Goal: Task Accomplishment & Management: Manage account settings

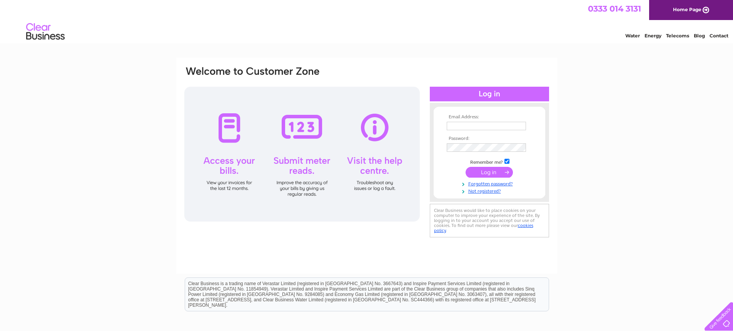
type input "[EMAIL_ADDRESS][DOMAIN_NAME]"
click at [494, 172] on input "submit" at bounding box center [489, 172] width 47 height 11
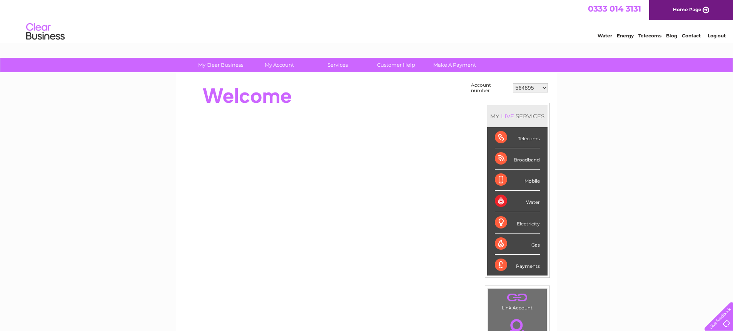
click at [540, 90] on select "564895 952136 952137 954302 956949 960547 30295618" at bounding box center [530, 87] width 35 height 9
click at [513, 83] on select "564895 952136 952137 954302 956949 960547 30295618" at bounding box center [530, 87] width 35 height 9
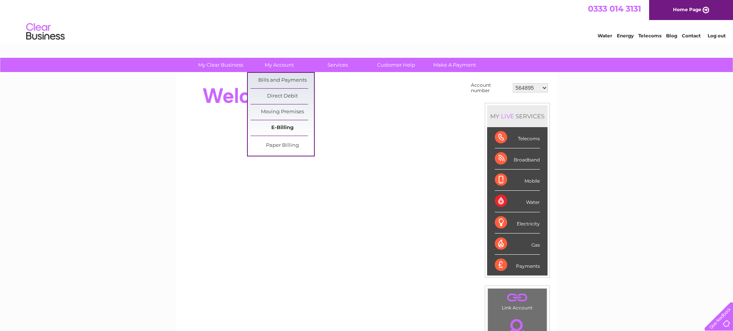
click at [289, 129] on link "E-Billing" at bounding box center [283, 127] width 64 height 15
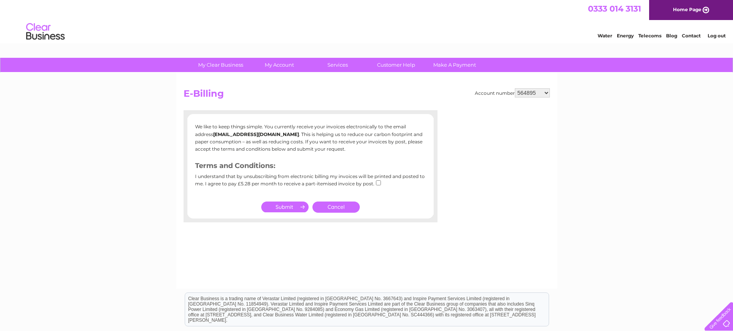
click at [339, 206] on link "Cancel" at bounding box center [336, 206] width 47 height 11
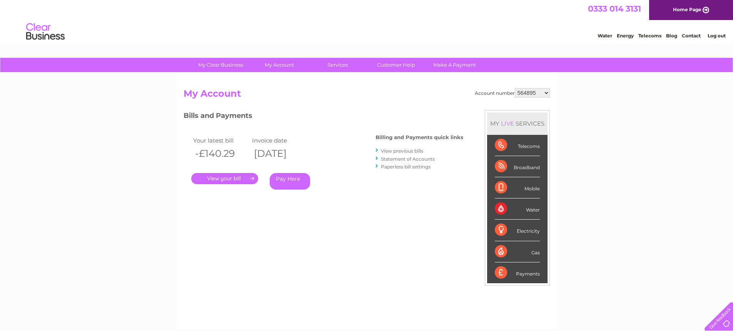
click at [544, 90] on select "564895 952136 952137 954302 956949 960547 30295618" at bounding box center [532, 92] width 35 height 9
select select "952136"
click at [515, 88] on select "564895 952136 952137 954302 956949 960547 30295618" at bounding box center [532, 92] width 35 height 9
click at [543, 92] on select "564895 952136 952137 954302 956949 960547 30295618" at bounding box center [532, 92] width 35 height 9
select select "952137"
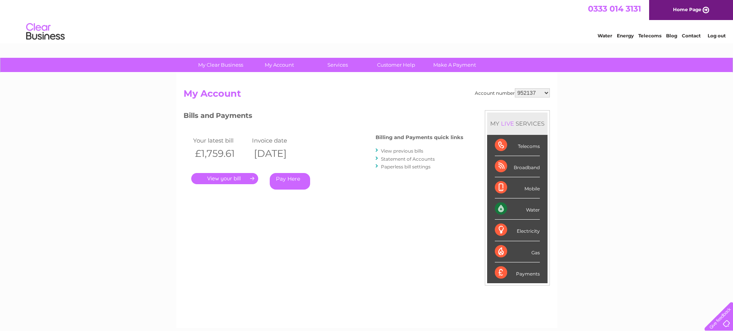
click at [515, 88] on select "564895 952136 952137 954302 956949 960547 30295618" at bounding box center [532, 92] width 35 height 9
drag, startPoint x: 0, startPoint y: 0, endPoint x: 542, endPoint y: 91, distance: 549.6
click at [542, 91] on select "564895 952136 952137 954302 956949 960547 30295618" at bounding box center [532, 92] width 35 height 9
select select "954302"
click at [515, 88] on select "564895 952136 952137 954302 956949 960547 30295618" at bounding box center [532, 92] width 35 height 9
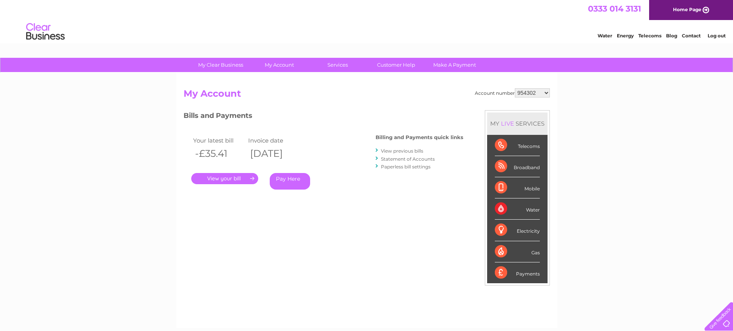
click at [541, 91] on select "564895 952136 952137 954302 956949 960547 30295618" at bounding box center [532, 92] width 35 height 9
select select "956949"
click at [515, 88] on select "564895 952136 952137 954302 956949 960547 30295618" at bounding box center [532, 92] width 35 height 9
drag, startPoint x: 0, startPoint y: 0, endPoint x: 544, endPoint y: 92, distance: 551.7
click at [544, 92] on select "564895 952136 952137 954302 956949 960547 30295618" at bounding box center [532, 92] width 35 height 9
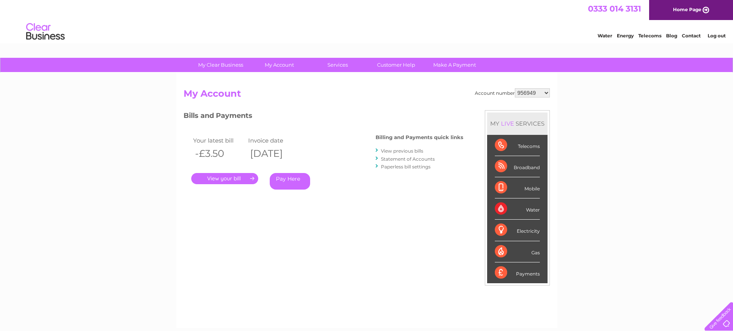
select select "960547"
click at [515, 88] on select "564895 952136 952137 954302 956949 960547 30295618" at bounding box center [532, 92] width 35 height 9
drag, startPoint x: 0, startPoint y: 0, endPoint x: 545, endPoint y: 92, distance: 552.5
click at [545, 92] on select "564895 952136 952137 954302 956949 960547 30295618" at bounding box center [532, 92] width 35 height 9
select select "30295618"
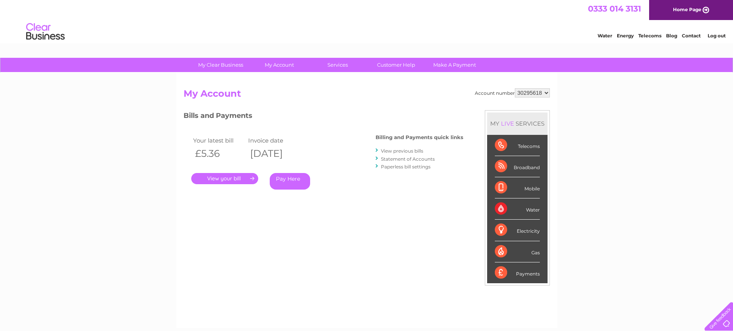
click at [515, 88] on select "564895 952136 952137 954302 956949 960547 30295618" at bounding box center [532, 92] width 35 height 9
click at [220, 179] on link "." at bounding box center [224, 178] width 67 height 11
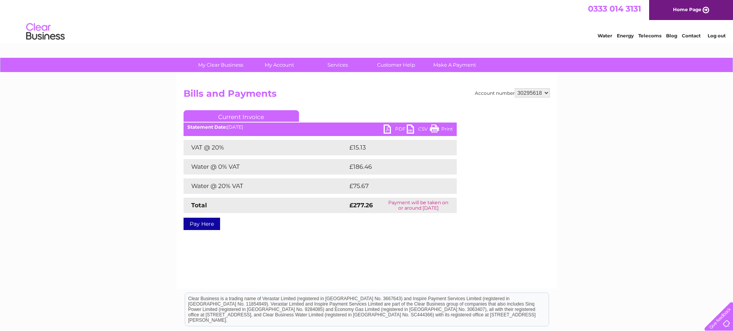
click at [386, 131] on link "PDF" at bounding box center [395, 129] width 23 height 11
click at [537, 91] on select "564895 952136 952137 954302 956949 960547 30295618" at bounding box center [532, 92] width 35 height 9
select select "564895"
click at [515, 88] on select "564895 952136 952137 954302 956949 960547 30295618" at bounding box center [532, 92] width 35 height 9
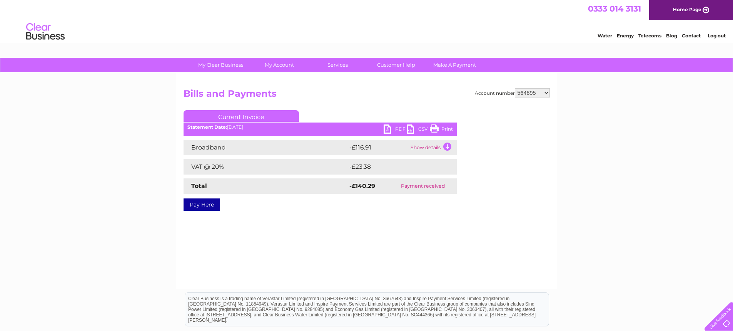
click at [547, 93] on select "564895 952136 952137 954302 956949 960547 30295618" at bounding box center [532, 92] width 35 height 9
select select "952136"
click at [515, 88] on select "564895 952136 952137 954302 956949 960547 30295618" at bounding box center [532, 92] width 35 height 9
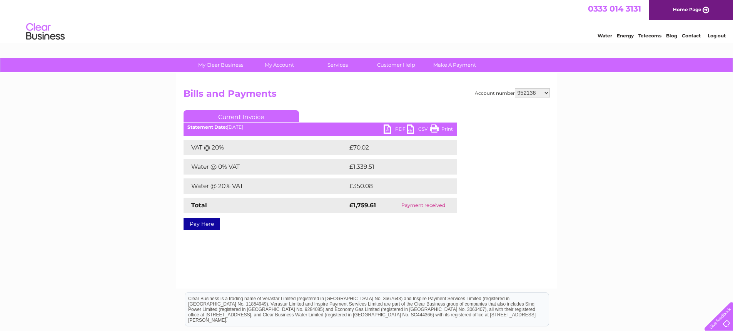
click at [534, 93] on select "564895 952136 952137 954302 956949 960547 30295618" at bounding box center [532, 92] width 35 height 9
select select "952137"
click at [515, 88] on select "564895 952136 952137 954302 956949 960547 30295618" at bounding box center [532, 92] width 35 height 9
drag, startPoint x: 0, startPoint y: 0, endPoint x: 541, endPoint y: 92, distance: 548.9
click at [541, 92] on select "564895 952136 952137 954302 956949 960547 30295618" at bounding box center [532, 92] width 35 height 9
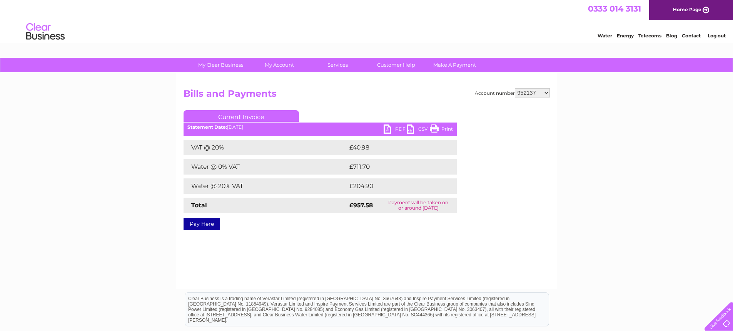
select select "954302"
click at [515, 88] on select "564895 952136 952137 954302 956949 960547 30295618" at bounding box center [532, 92] width 35 height 9
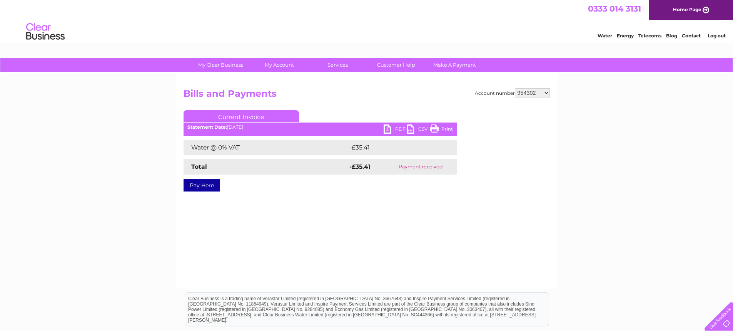
drag, startPoint x: 0, startPoint y: 0, endPoint x: 535, endPoint y: 94, distance: 543.6
click at [535, 94] on select "564895 952136 952137 954302 956949 960547 30295618" at bounding box center [532, 92] width 35 height 9
select select "956949"
click at [515, 88] on select "564895 952136 952137 954302 956949 960547 30295618" at bounding box center [532, 92] width 35 height 9
drag, startPoint x: 0, startPoint y: 0, endPoint x: 531, endPoint y: 93, distance: 538.9
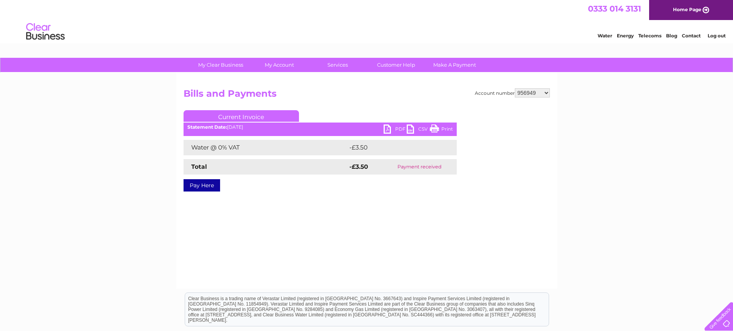
click at [531, 93] on select "564895 952136 952137 954302 956949 960547 30295618" at bounding box center [532, 92] width 35 height 9
select select "960547"
click at [515, 88] on select "564895 952136 952137 954302 956949 960547 30295618" at bounding box center [532, 92] width 35 height 9
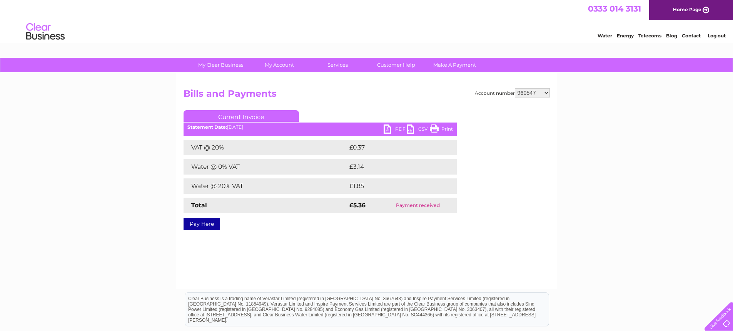
click at [381, 127] on div "Statement Date: 12/05/2020" at bounding box center [320, 126] width 273 height 5
drag, startPoint x: 541, startPoint y: 91, endPoint x: 541, endPoint y: 95, distance: 3.9
click at [541, 91] on select "564895 952136 952137 954302 956949 960547 30295618" at bounding box center [532, 92] width 35 height 9
select select "30295618"
click at [515, 88] on select "564895 952136 952137 954302 956949 960547 30295618" at bounding box center [532, 92] width 35 height 9
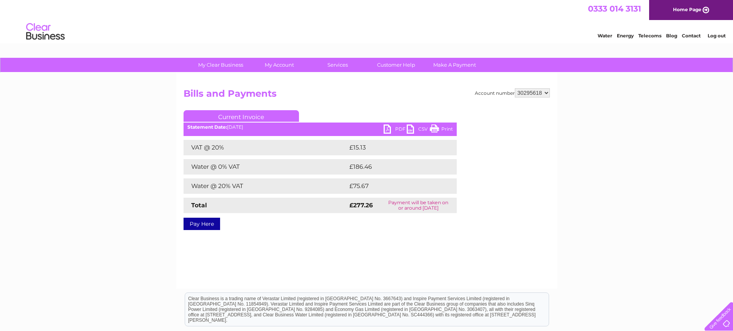
click at [528, 101] on h2 "Bills and Payments" at bounding box center [367, 95] width 366 height 15
click at [528, 95] on select "564895 952136 952137 954302 956949 960547 30295618" at bounding box center [532, 92] width 35 height 9
click at [659, 168] on div "My Clear Business Login Details My Details My Preferences Link Account My Accou…" at bounding box center [366, 239] width 733 height 362
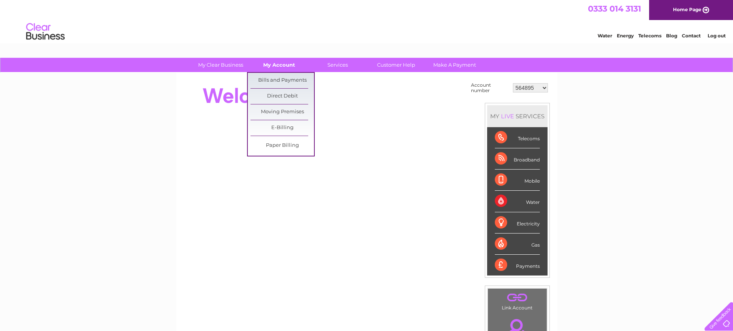
click at [278, 65] on link "My Account" at bounding box center [280, 65] width 64 height 14
click at [278, 124] on link "E-Billing" at bounding box center [283, 127] width 64 height 15
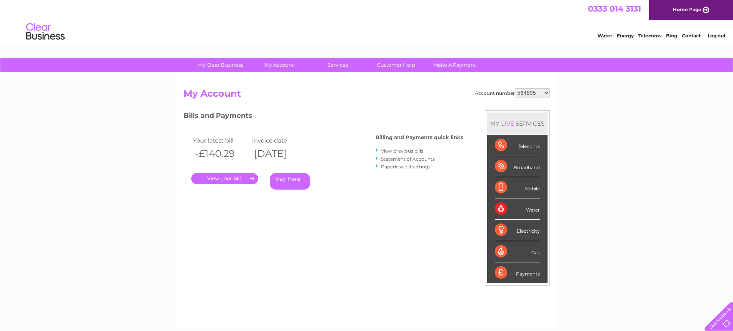
click at [547, 93] on select "564895 952136 952137 954302 956949 960547 30295618" at bounding box center [532, 92] width 35 height 9
select select "952136"
click at [515, 88] on select "564895 952136 952137 954302 956949 960547 30295618" at bounding box center [532, 92] width 35 height 9
drag, startPoint x: 0, startPoint y: 0, endPoint x: 534, endPoint y: 91, distance: 541.3
click at [534, 91] on select "564895 952136 952137 954302 956949 960547 30295618" at bounding box center [532, 92] width 35 height 9
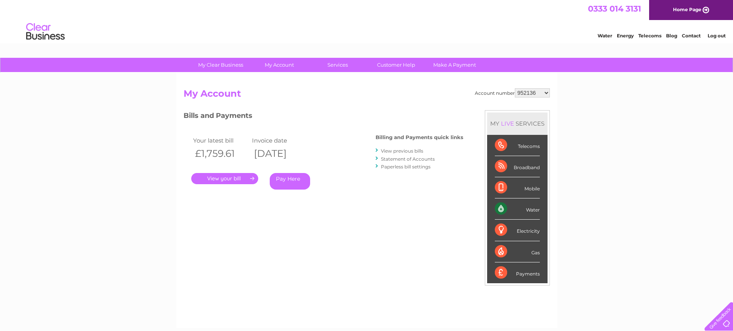
select select "952137"
click at [515, 88] on select "564895 952136 952137 954302 956949 960547 30295618" at bounding box center [532, 92] width 35 height 9
drag, startPoint x: 0, startPoint y: 0, endPoint x: 534, endPoint y: 90, distance: 541.5
click at [534, 90] on select "564895 952136 952137 954302 956949 960547 30295618" at bounding box center [532, 92] width 35 height 9
select select "954302"
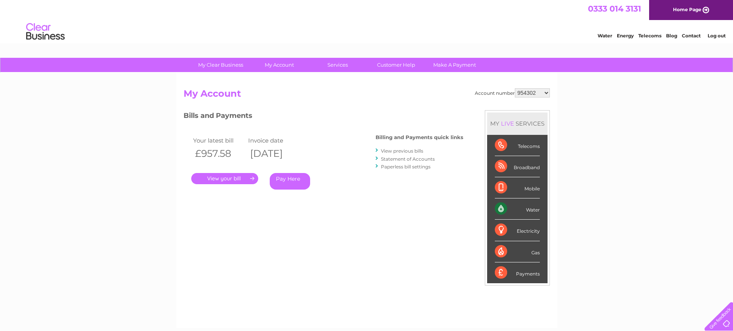
click at [515, 88] on select "564895 952136 952137 954302 956949 960547 30295618" at bounding box center [532, 92] width 35 height 9
drag, startPoint x: 0, startPoint y: 0, endPoint x: 539, endPoint y: 92, distance: 547.0
click at [539, 92] on select "564895 952136 952137 954302 956949 960547 30295618" at bounding box center [532, 92] width 35 height 9
select select "956949"
click at [515, 88] on select "564895 952136 952137 954302 956949 960547 30295618" at bounding box center [532, 92] width 35 height 9
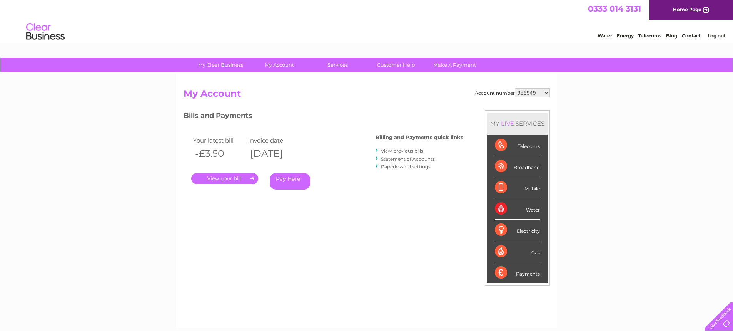
drag, startPoint x: 0, startPoint y: 0, endPoint x: 540, endPoint y: 92, distance: 548.2
click at [540, 92] on select "564895 952136 952137 954302 956949 960547 30295618" at bounding box center [532, 92] width 35 height 9
select select "30295618"
click at [515, 88] on select "564895 952136 952137 954302 956949 960547 30295618" at bounding box center [532, 92] width 35 height 9
click at [224, 176] on link "." at bounding box center [224, 178] width 67 height 11
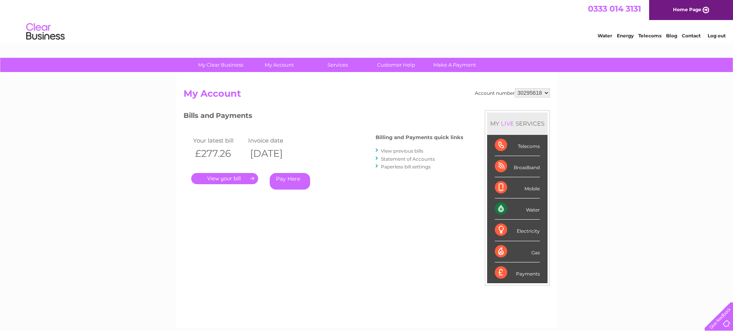
click at [535, 92] on select "564895 952136 952137 954302 956949 960547 30295618" at bounding box center [532, 92] width 35 height 9
select select "960547"
click at [515, 88] on select "564895 952136 952137 954302 956949 960547 30295618" at bounding box center [532, 92] width 35 height 9
click at [542, 96] on select "564895 952136 952137 954302 956949 960547 30295618" at bounding box center [532, 92] width 35 height 9
select select "956949"
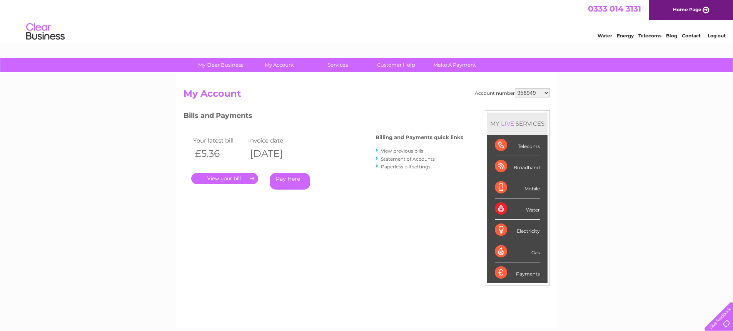
click at [515, 88] on select "564895 952136 952137 954302 956949 960547 30295618" at bounding box center [532, 92] width 35 height 9
click at [535, 93] on select "564895 952136 952137 954302 956949 960547 30295618" at bounding box center [532, 92] width 35 height 9
select select "954302"
click at [515, 88] on select "564895 952136 952137 954302 956949 960547 30295618" at bounding box center [532, 92] width 35 height 9
click at [544, 94] on select "564895 952136 952137 954302 956949 960547 30295618" at bounding box center [532, 92] width 35 height 9
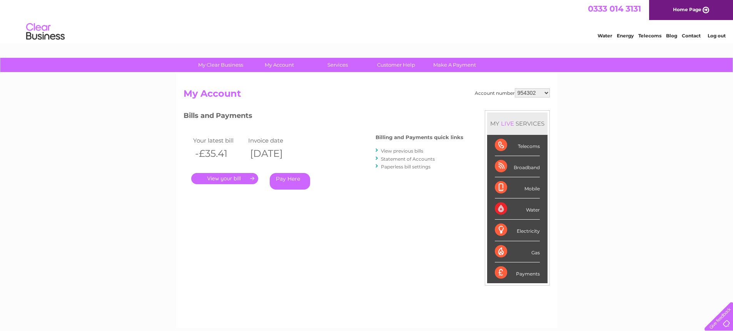
select select "952137"
click at [515, 88] on select "564895 952136 952137 954302 956949 960547 30295618" at bounding box center [532, 92] width 35 height 9
drag, startPoint x: 0, startPoint y: 0, endPoint x: 542, endPoint y: 93, distance: 549.9
click at [542, 93] on select "564895 952136 952137 954302 956949 960547 30295618" at bounding box center [532, 92] width 35 height 9
select select "564895"
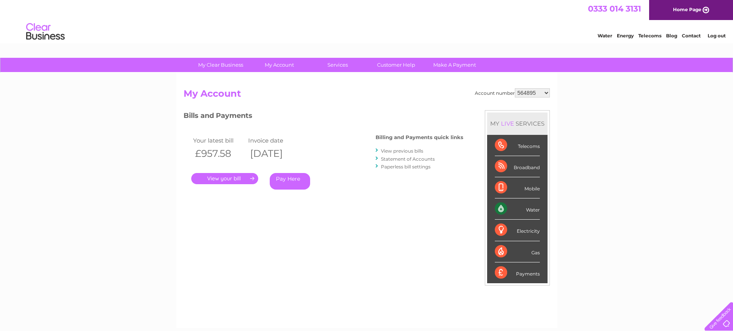
click at [515, 88] on select "564895 952136 952137 954302 956949 960547 30295618" at bounding box center [532, 92] width 35 height 9
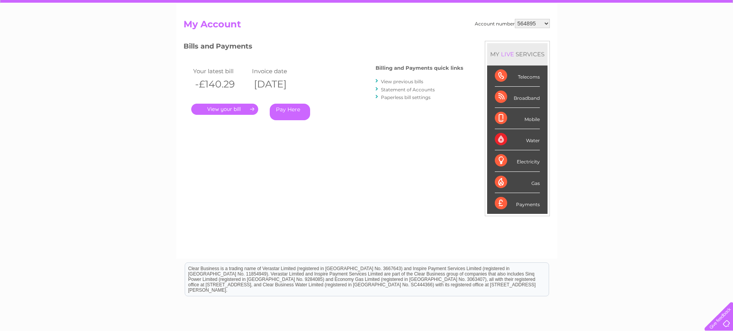
scroll to position [134, 0]
